Goal: Information Seeking & Learning: Learn about a topic

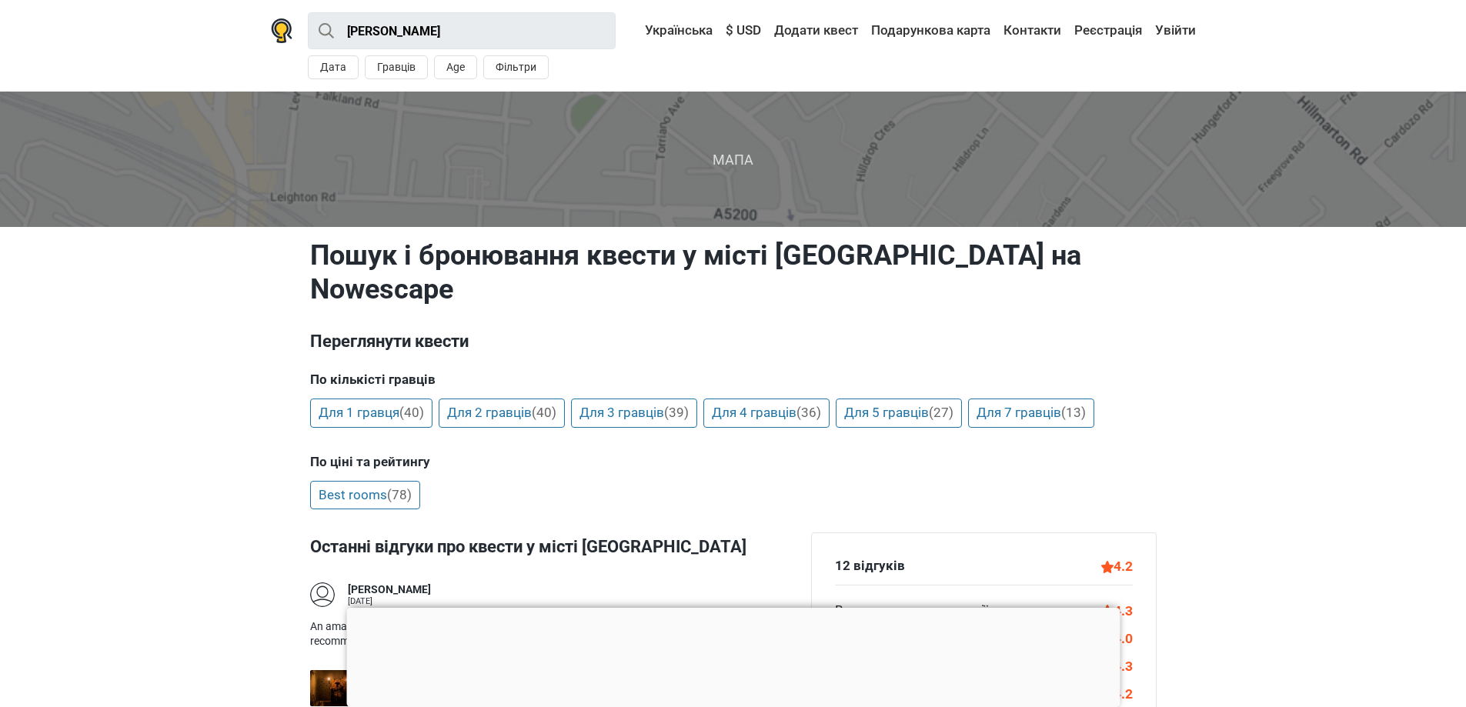
click at [750, 172] on span "Мапа" at bounding box center [733, 159] width 1491 height 135
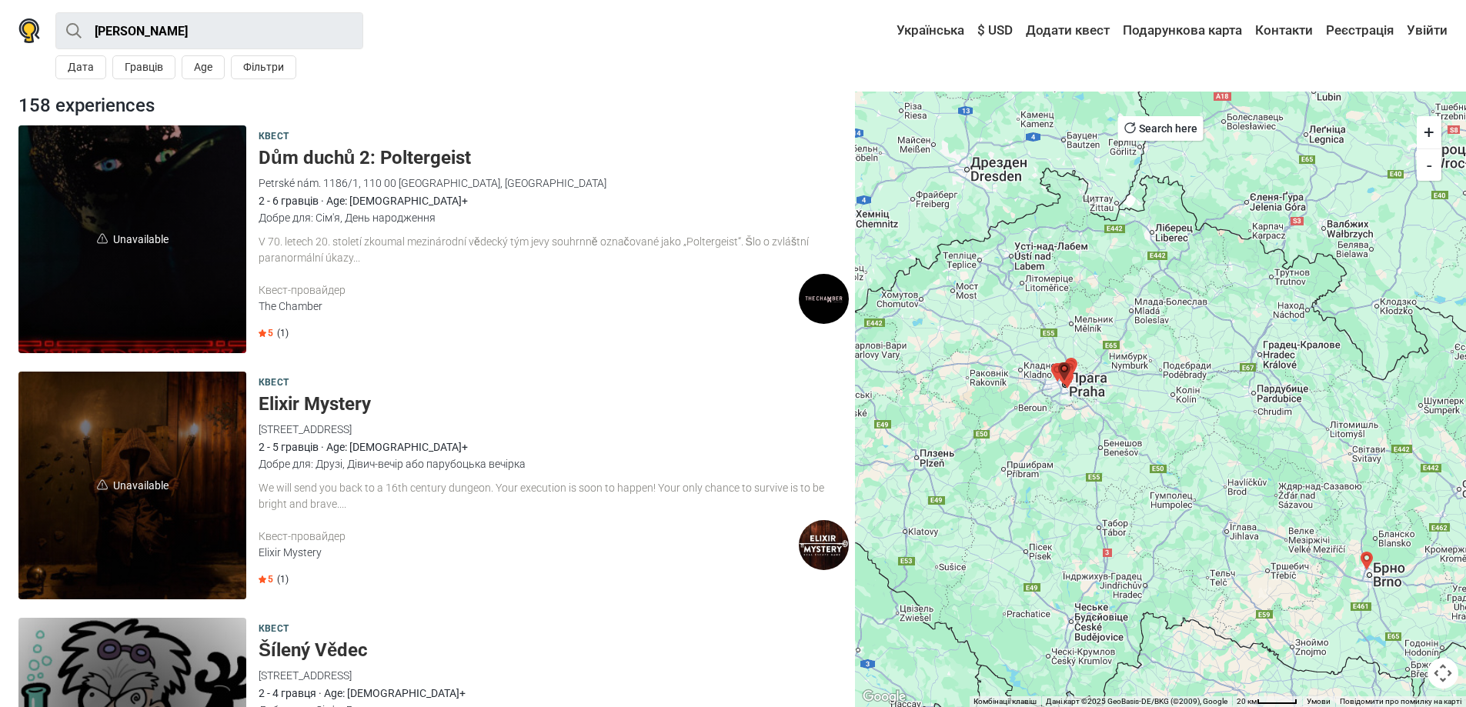
drag, startPoint x: 1014, startPoint y: 346, endPoint x: 1068, endPoint y: 423, distance: 93.9
click at [1068, 423] on div at bounding box center [1160, 400] width 611 height 616
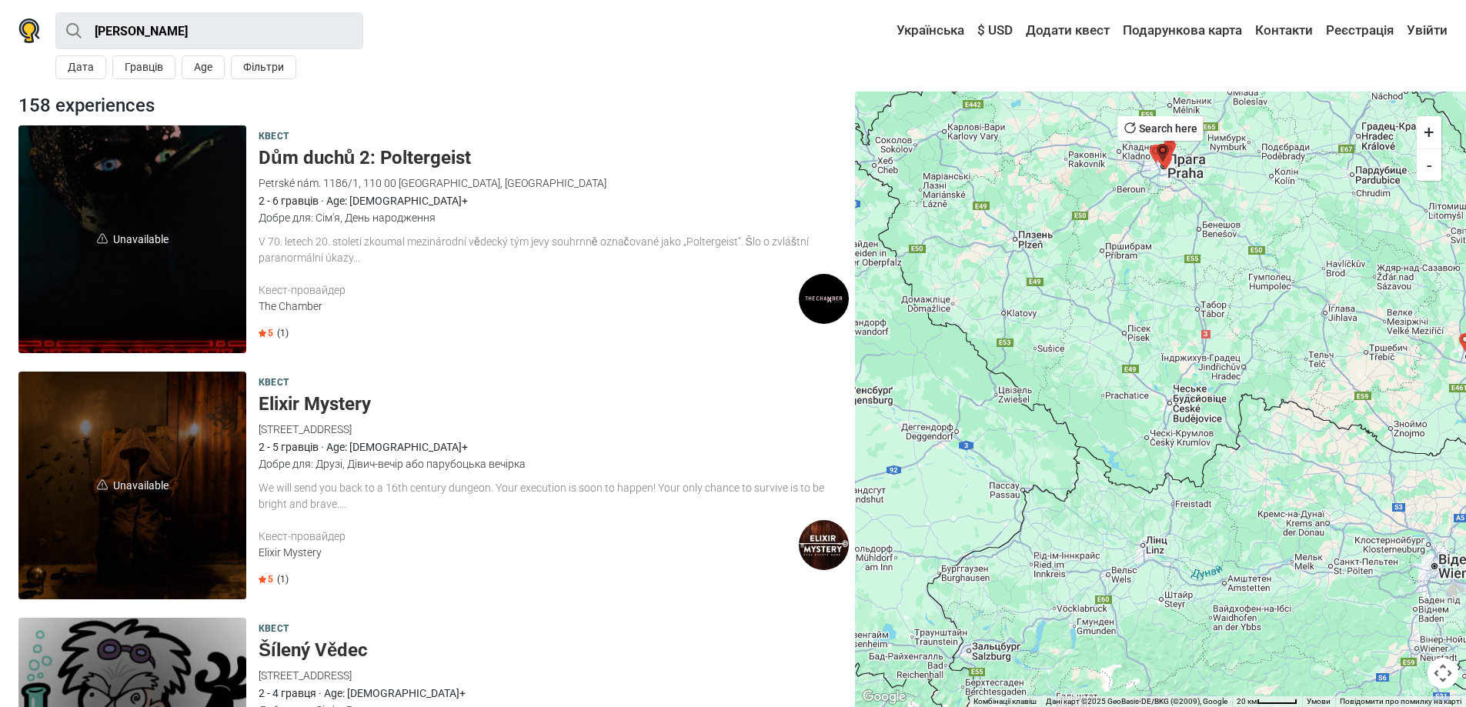
drag, startPoint x: 1132, startPoint y: 494, endPoint x: 1225, endPoint y: 275, distance: 238.3
click at [1228, 273] on div at bounding box center [1160, 400] width 611 height 616
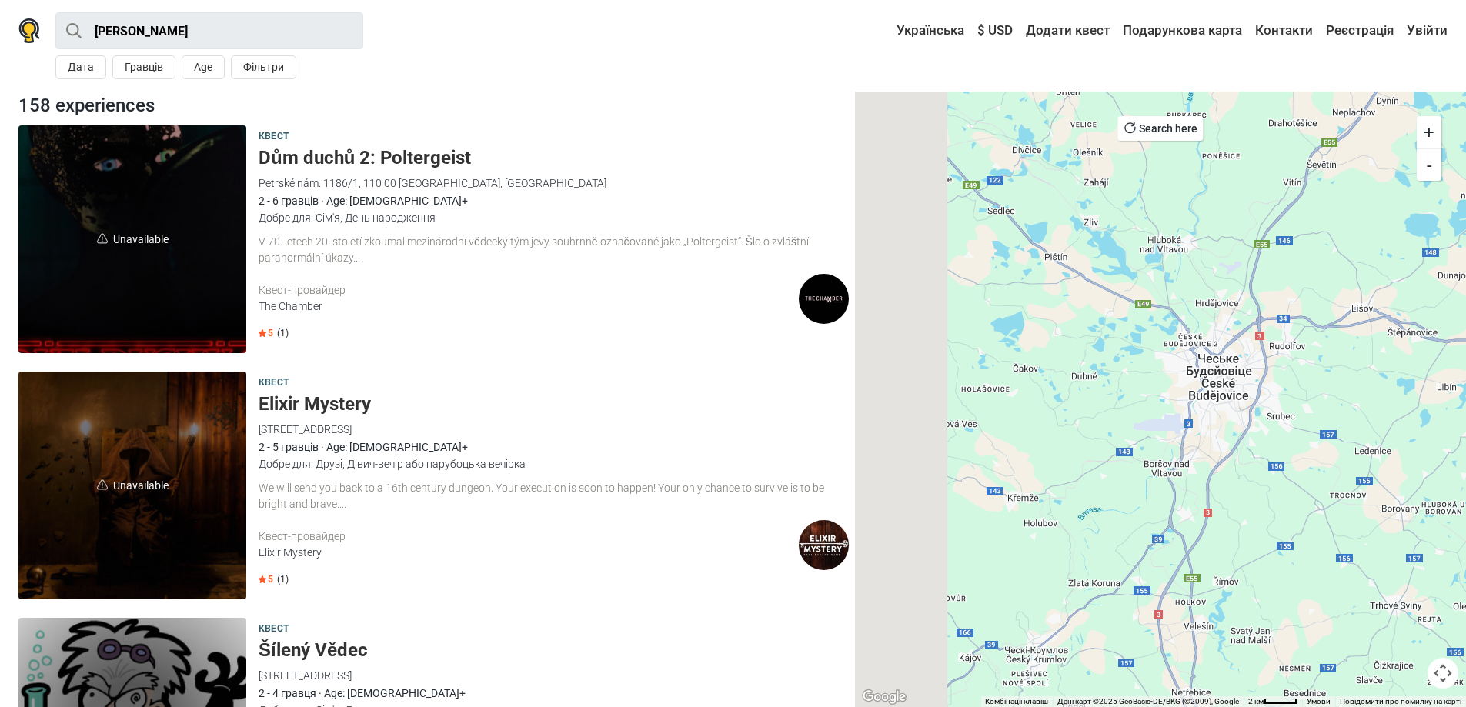
drag, startPoint x: 1025, startPoint y: 300, endPoint x: 1277, endPoint y: 371, distance: 261.4
click at [1281, 372] on div at bounding box center [1160, 400] width 611 height 616
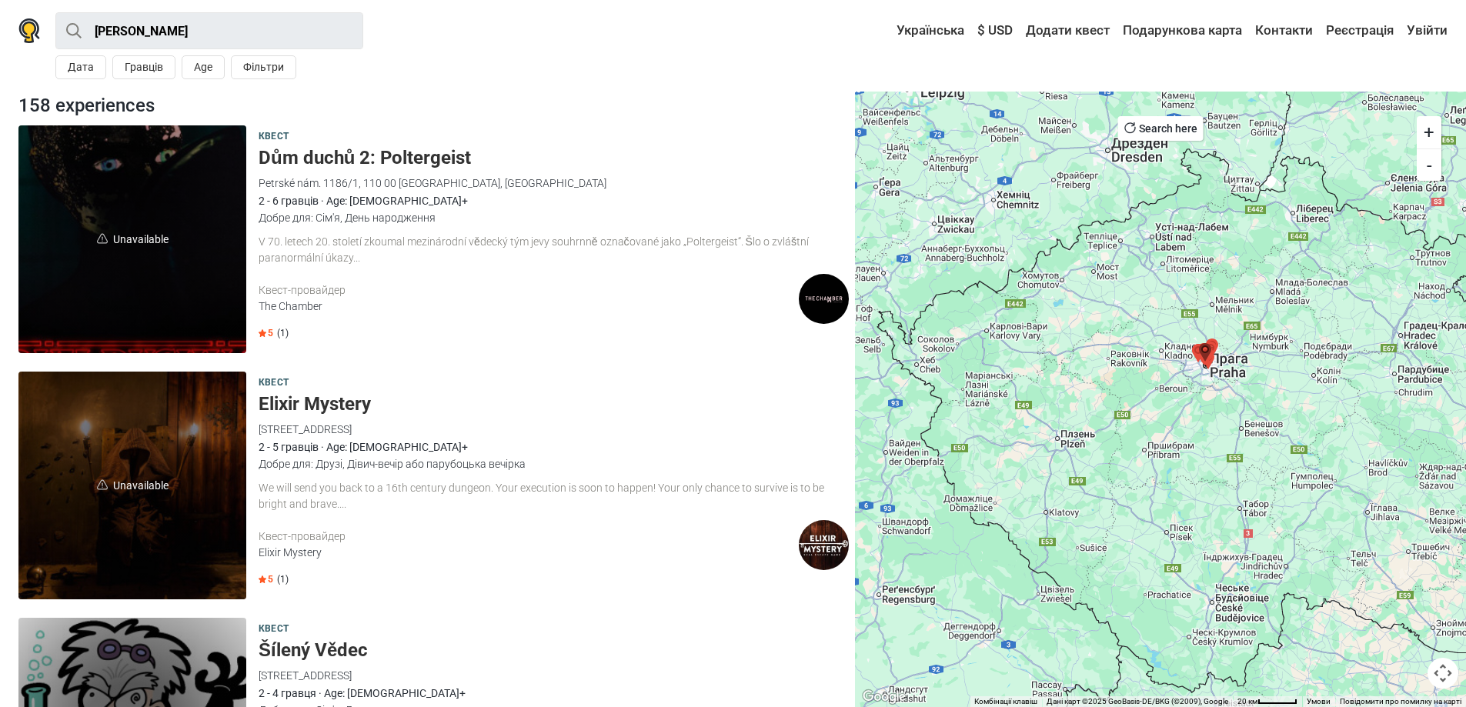
drag, startPoint x: 1220, startPoint y: 211, endPoint x: 1208, endPoint y: 449, distance: 238.1
click at [1215, 474] on div at bounding box center [1160, 400] width 611 height 616
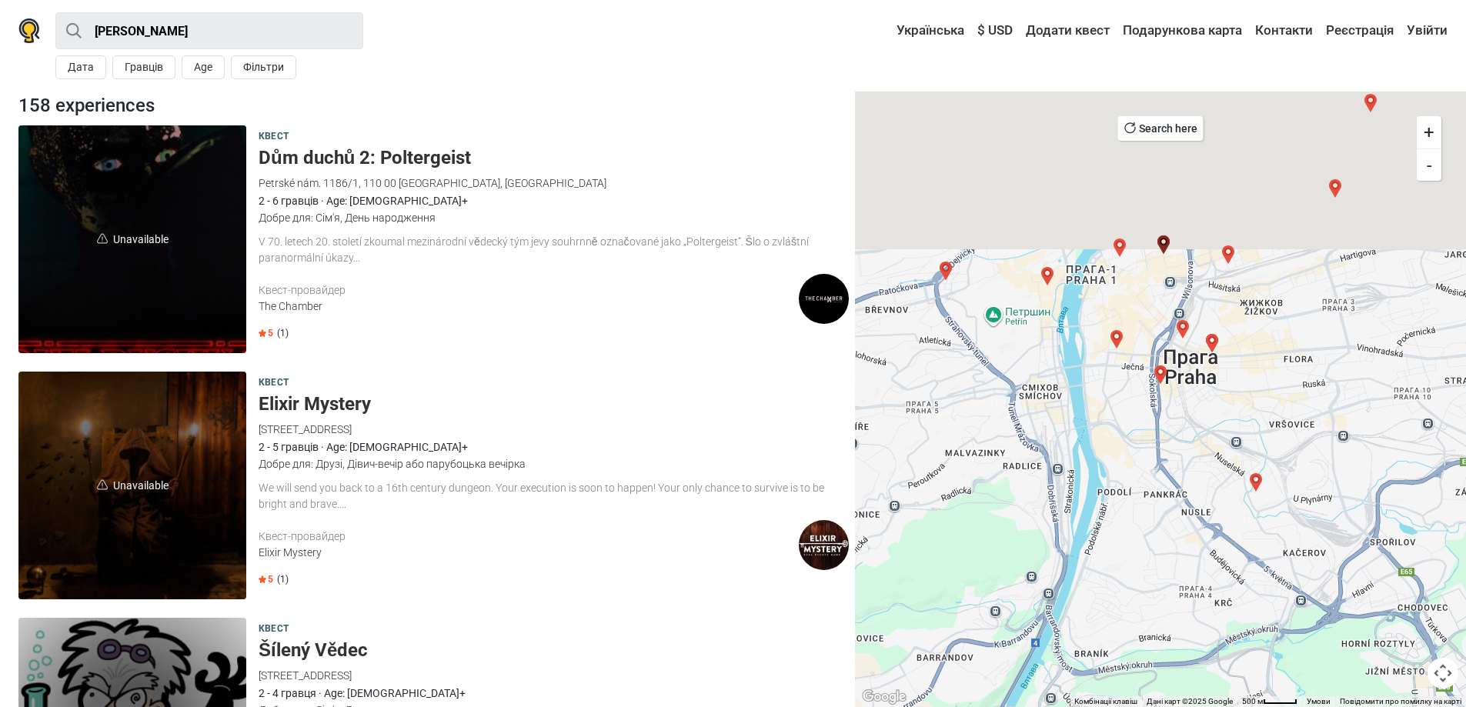
drag, startPoint x: 1176, startPoint y: 377, endPoint x: 1171, endPoint y: 511, distance: 134.0
click at [1171, 511] on div at bounding box center [1160, 400] width 611 height 616
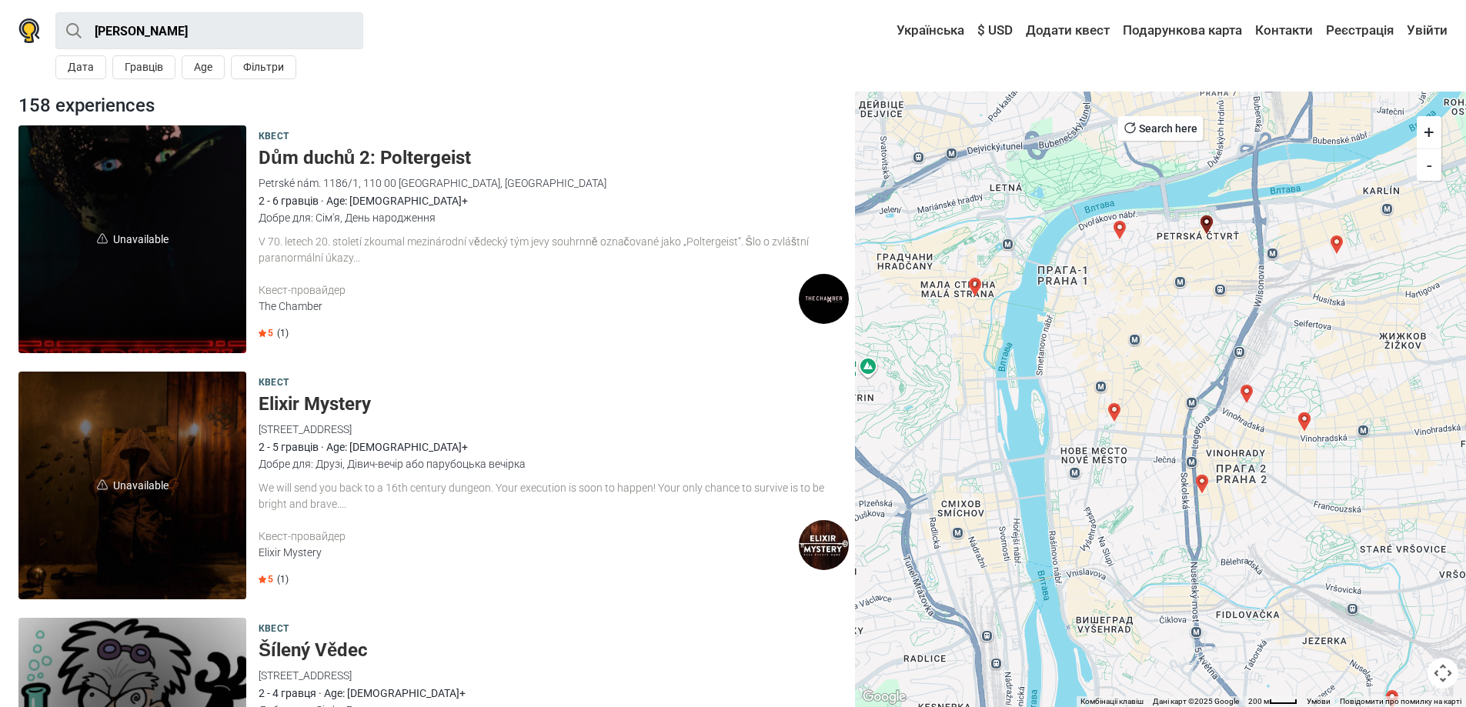
drag, startPoint x: 1104, startPoint y: 389, endPoint x: 1130, endPoint y: 513, distance: 125.7
click at [1137, 529] on div at bounding box center [1160, 400] width 611 height 616
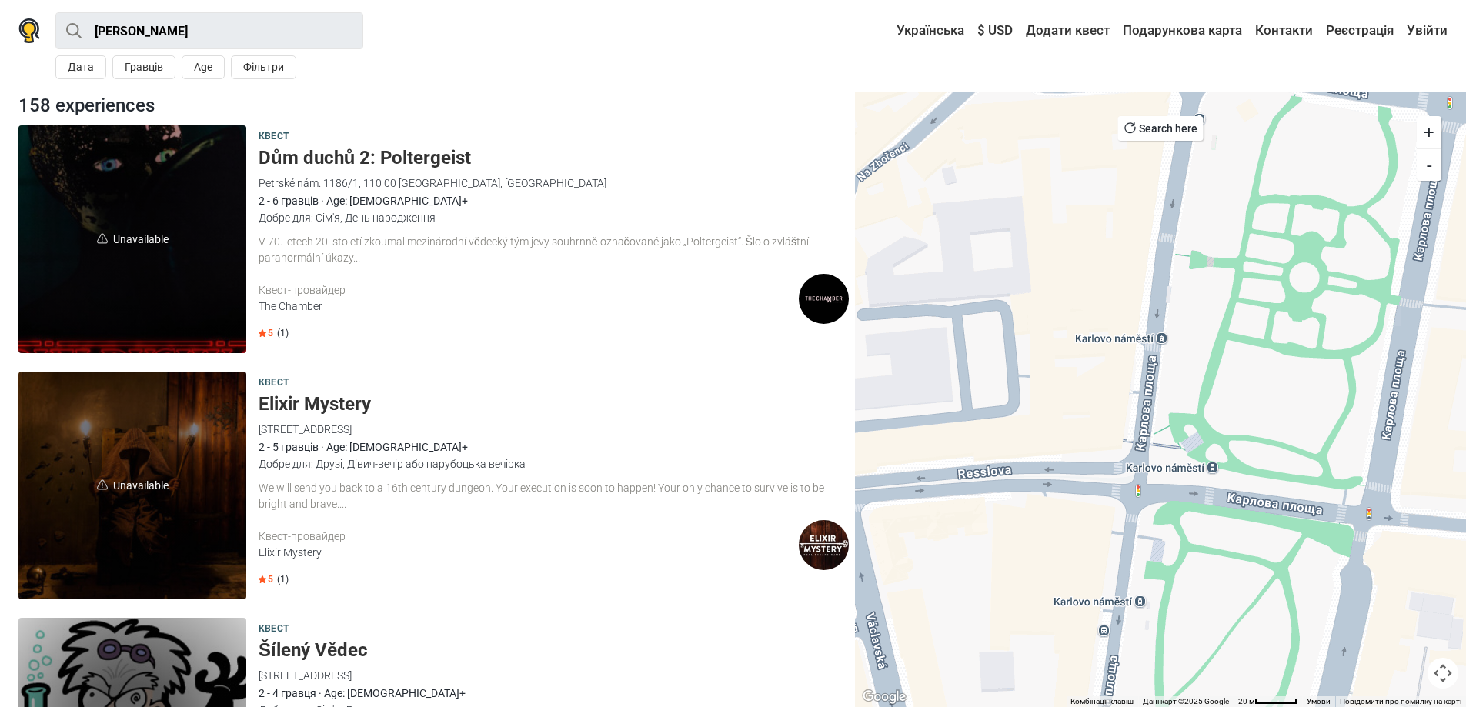
drag, startPoint x: 1011, startPoint y: 515, endPoint x: 1180, endPoint y: 590, distance: 184.3
click at [1180, 590] on div at bounding box center [1160, 400] width 611 height 616
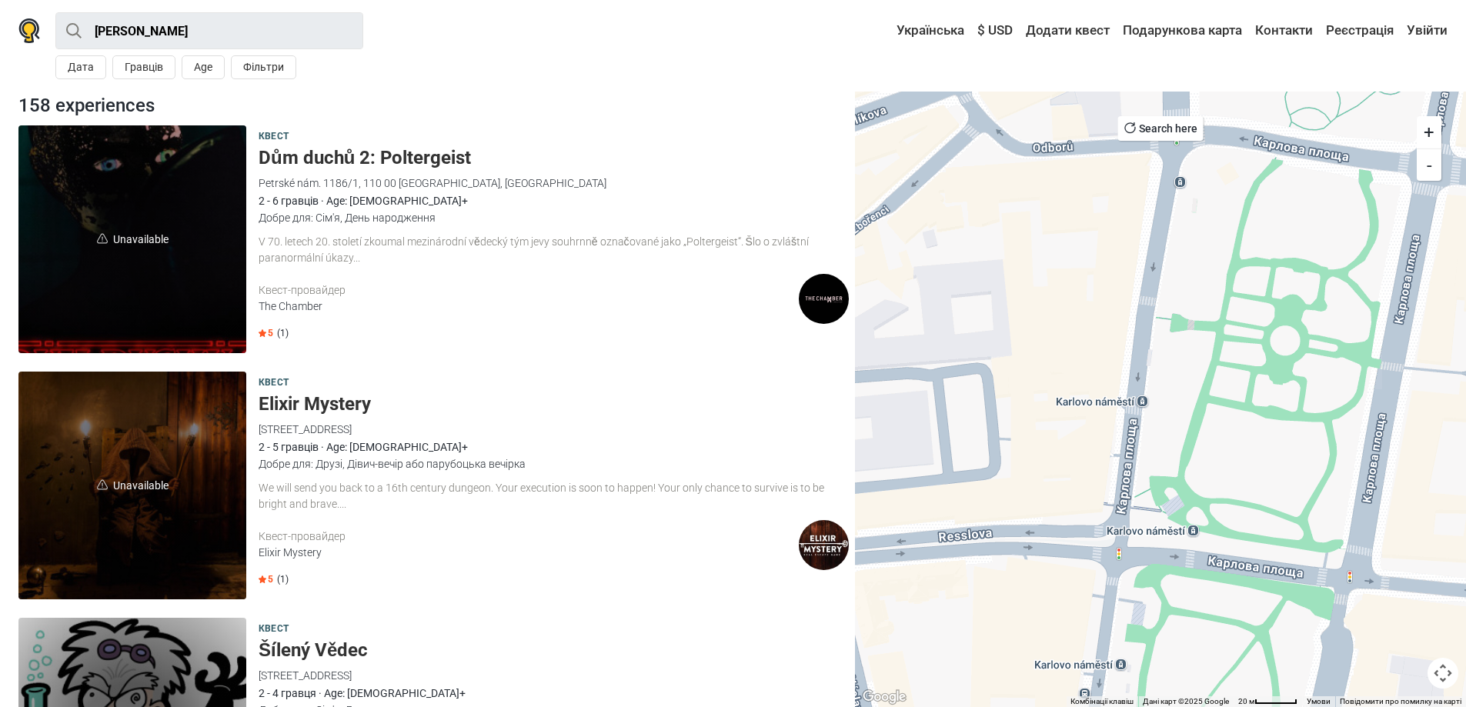
drag, startPoint x: 1239, startPoint y: 278, endPoint x: 1167, endPoint y: 550, distance: 281.7
click at [1176, 536] on div at bounding box center [1160, 400] width 611 height 616
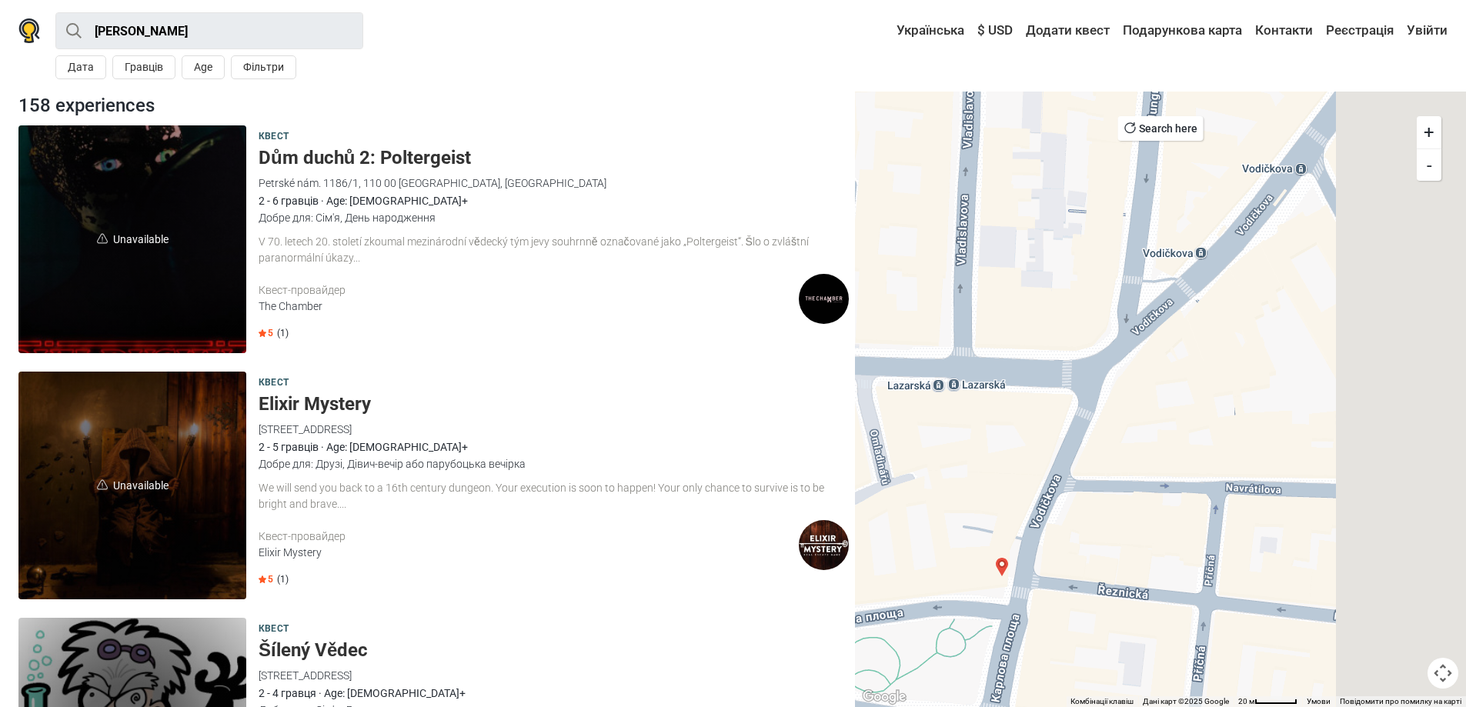
drag, startPoint x: 1261, startPoint y: 420, endPoint x: 940, endPoint y: 480, distance: 325.7
click at [940, 480] on div at bounding box center [1160, 400] width 611 height 616
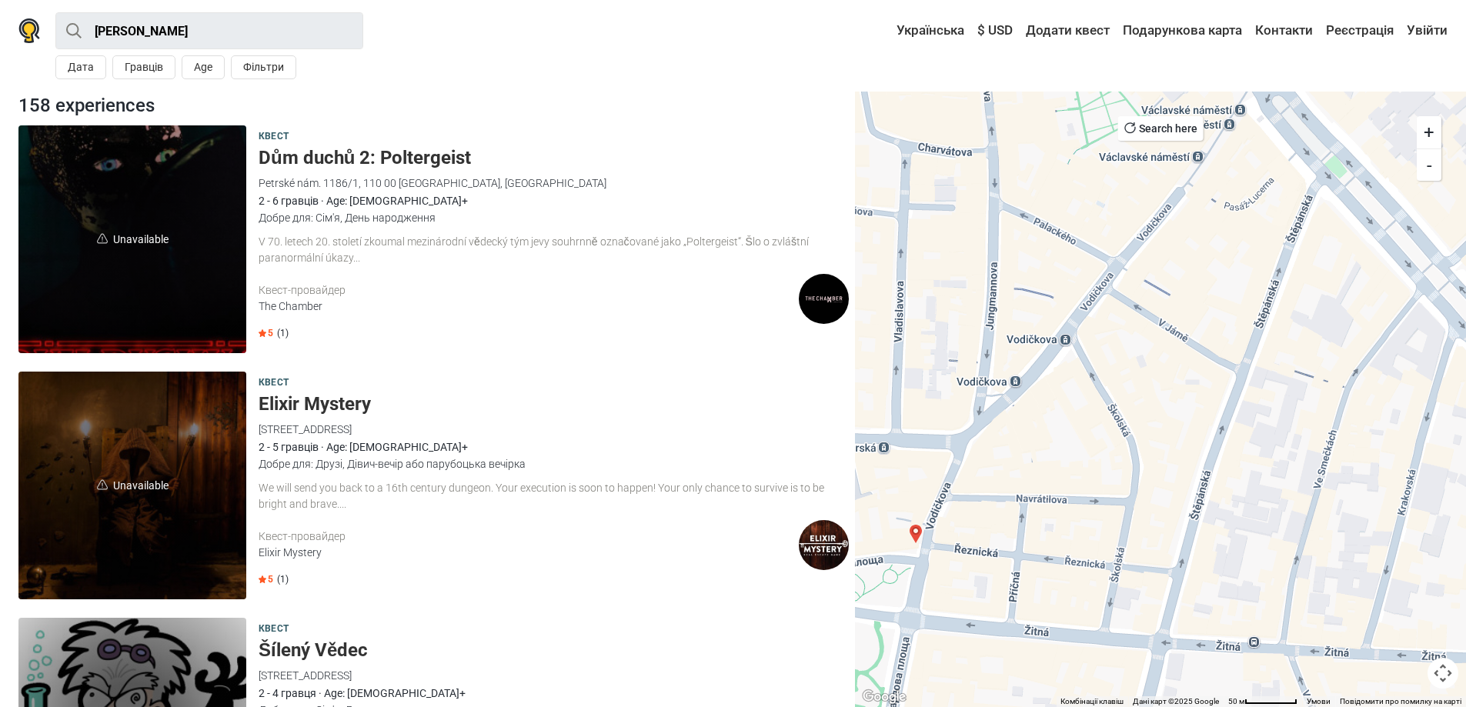
click at [917, 531] on img "Tajemství císaře" at bounding box center [916, 534] width 18 height 18
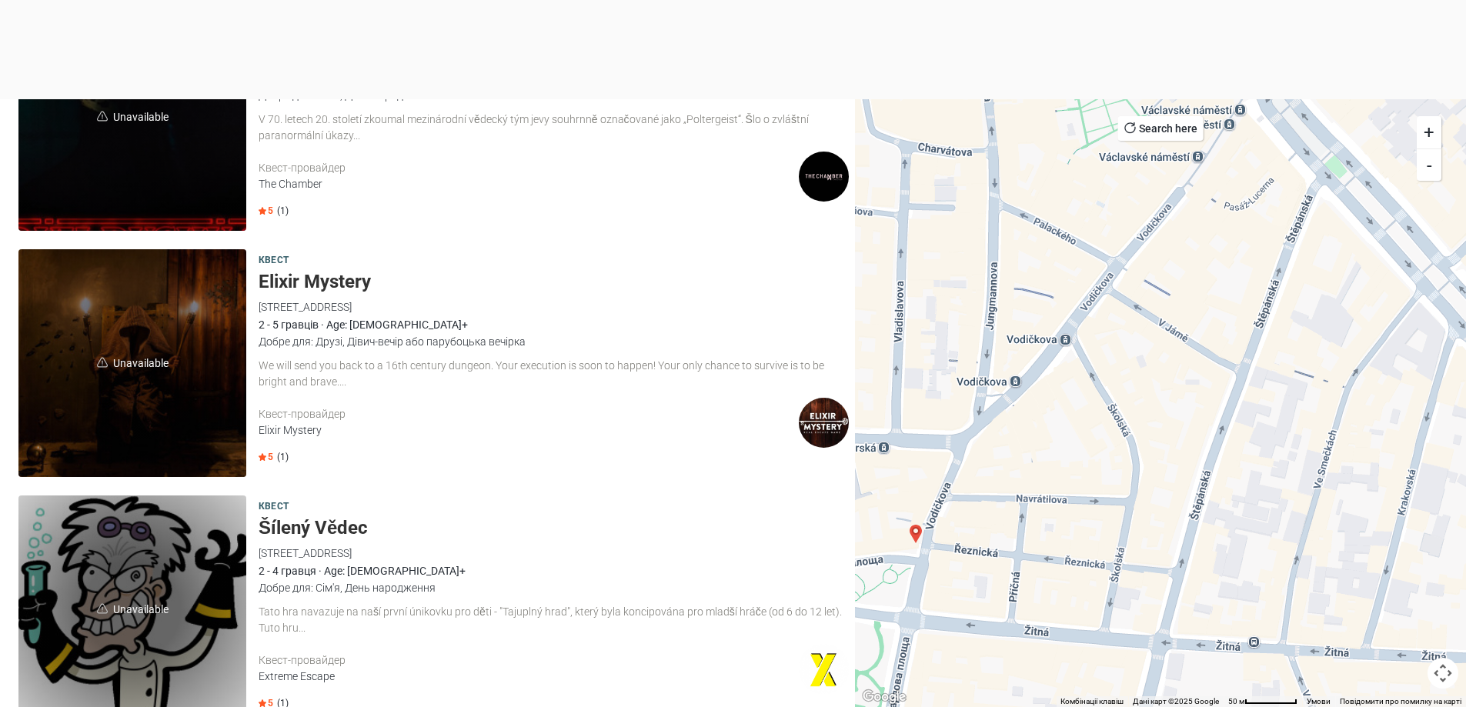
click at [179, 365] on span "Unavailable" at bounding box center [132, 363] width 228 height 228
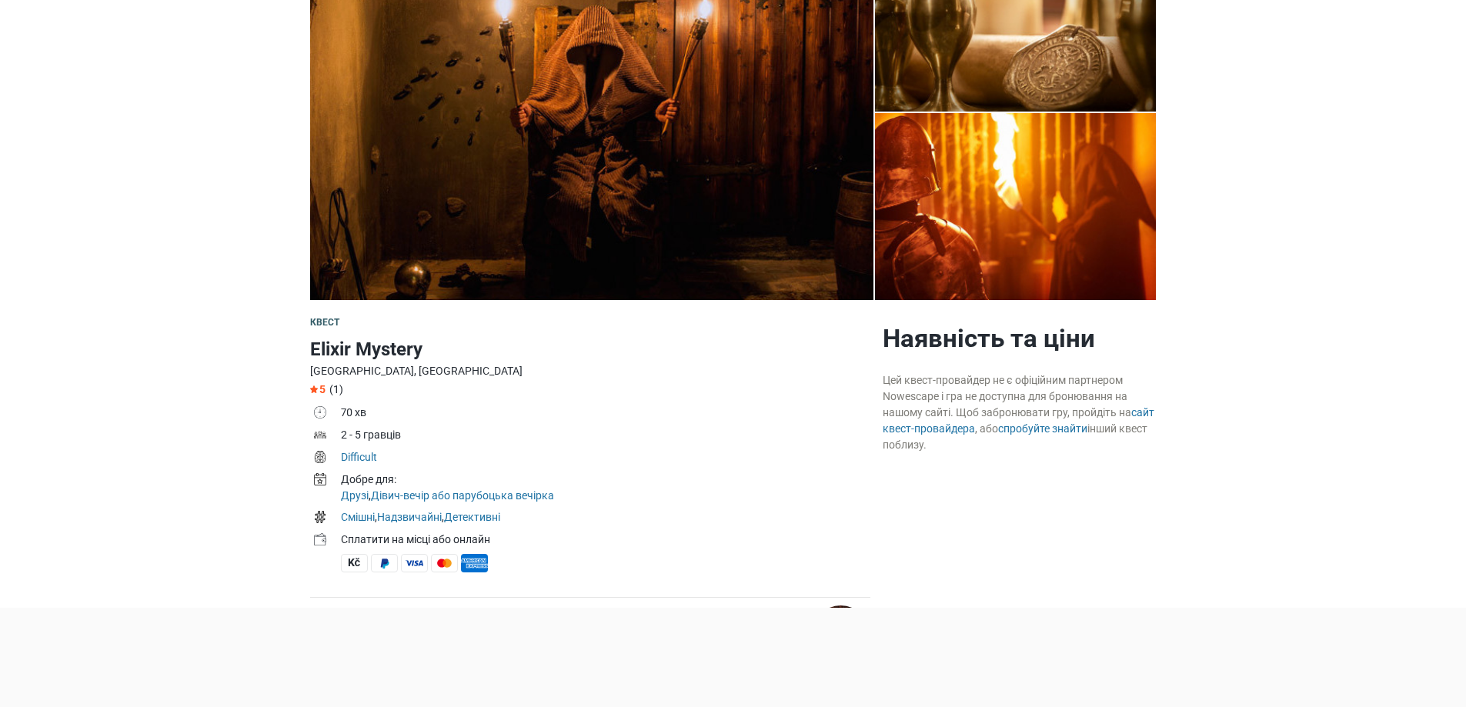
scroll to position [231, 0]
